Goal: Transaction & Acquisition: Purchase product/service

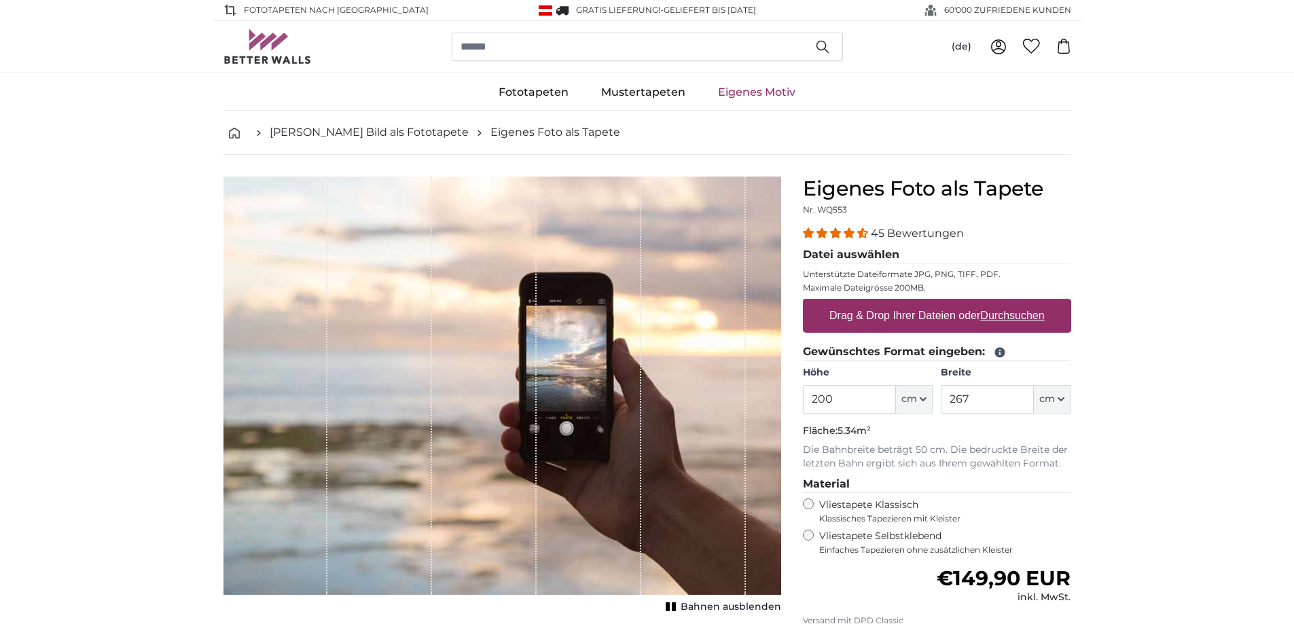
click at [1006, 313] on u "Durchsuchen" at bounding box center [1012, 316] width 64 height 12
click at [1006, 303] on input "Drag & Drop Ihrer Dateien oder Durchsuchen" at bounding box center [937, 301] width 268 height 4
type input "**********"
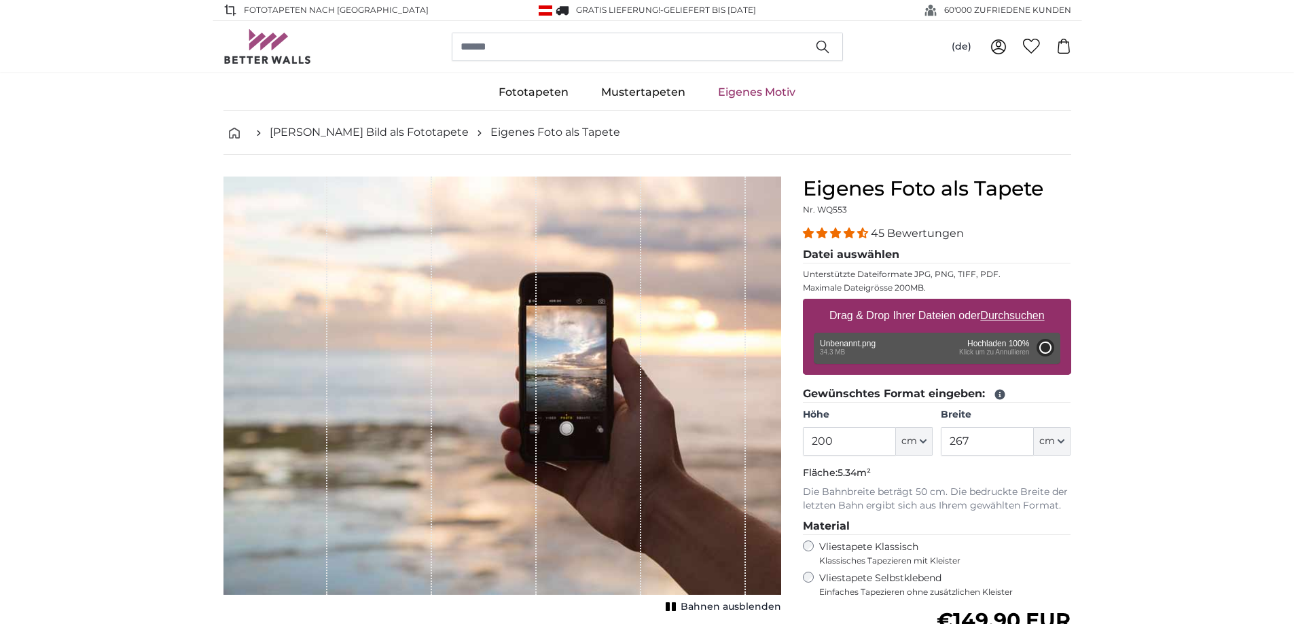
type input "350"
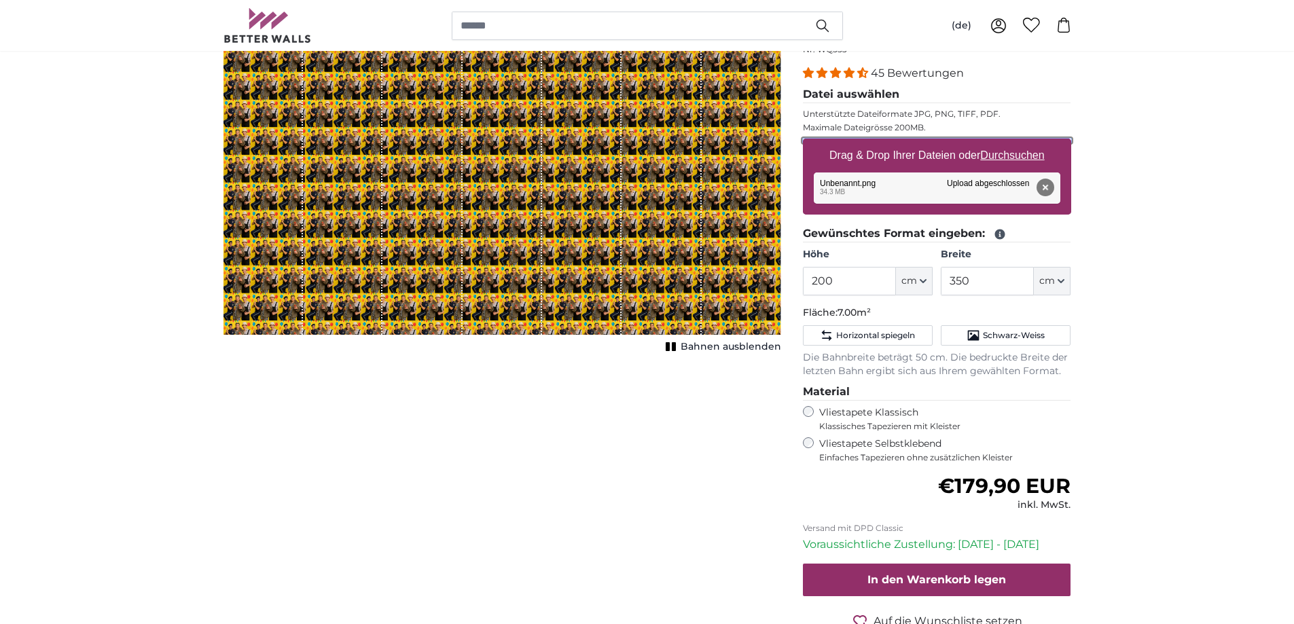
scroll to position [204, 0]
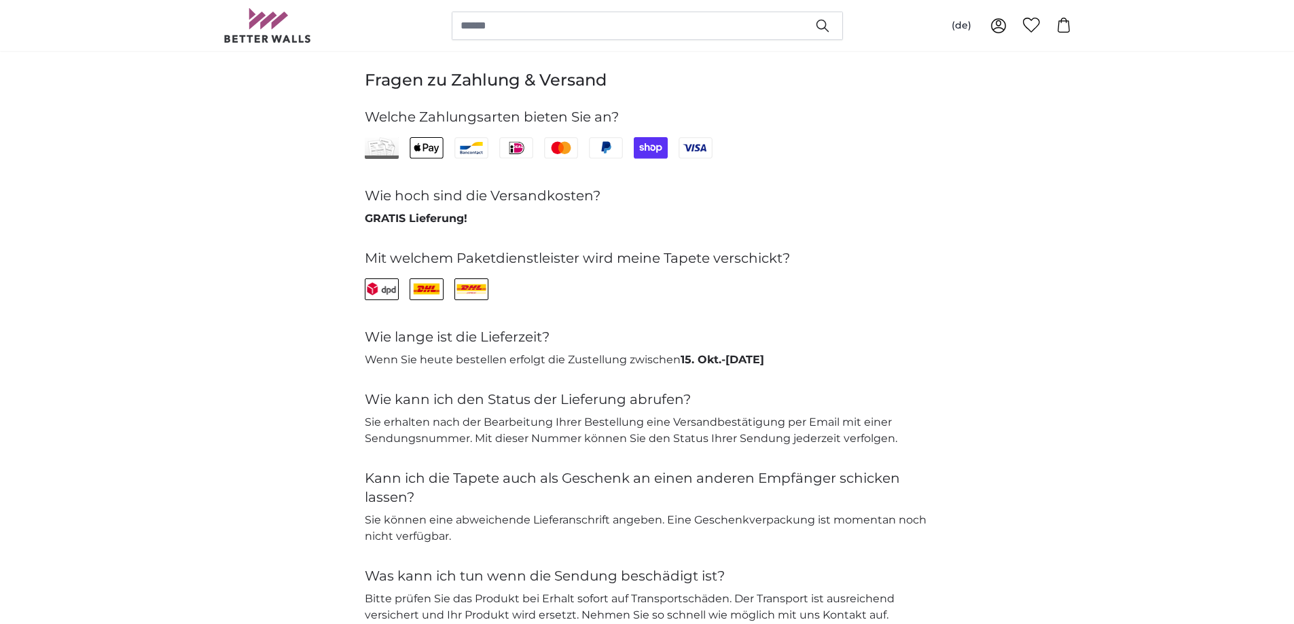
scroll to position [2921, 0]
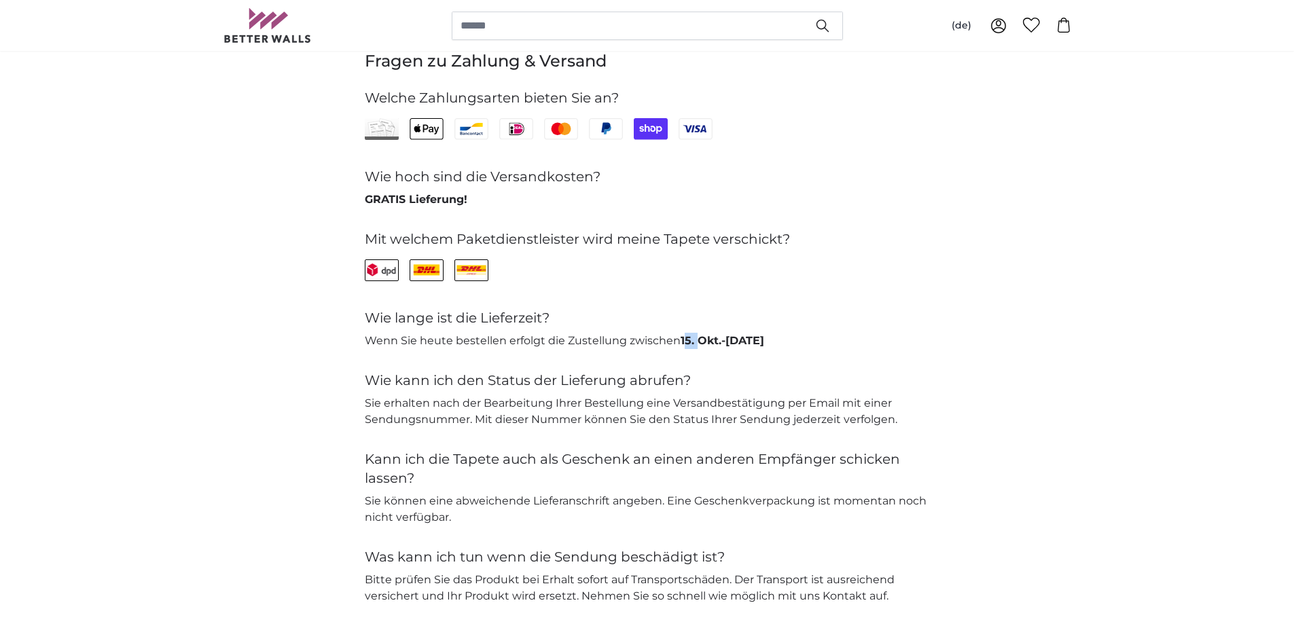
drag, startPoint x: 685, startPoint y: 340, endPoint x: 698, endPoint y: 340, distance: 12.9
click at [698, 340] on span "15. Okt." at bounding box center [701, 340] width 41 height 13
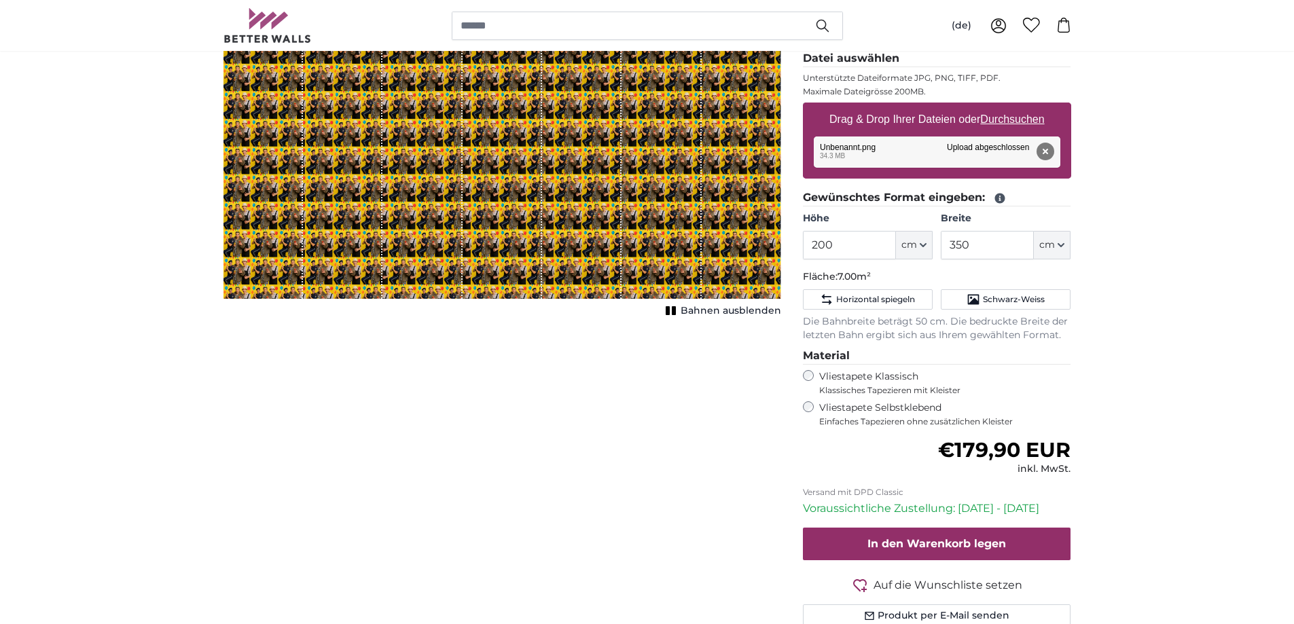
scroll to position [204, 0]
